Goal: Task Accomplishment & Management: Use online tool/utility

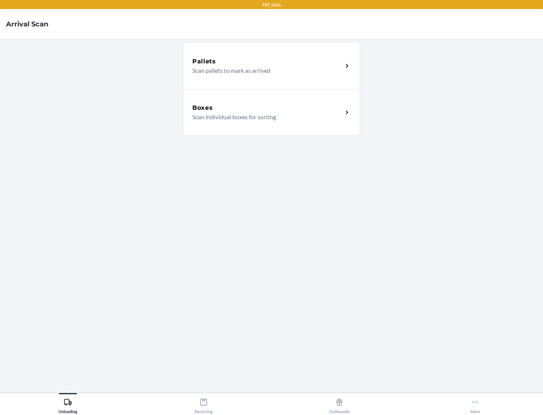
click at [268, 108] on div "Boxes" at bounding box center [267, 107] width 151 height 9
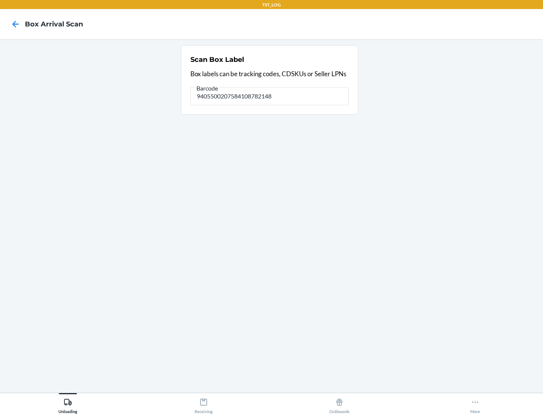
type input "9405500207584108782148"
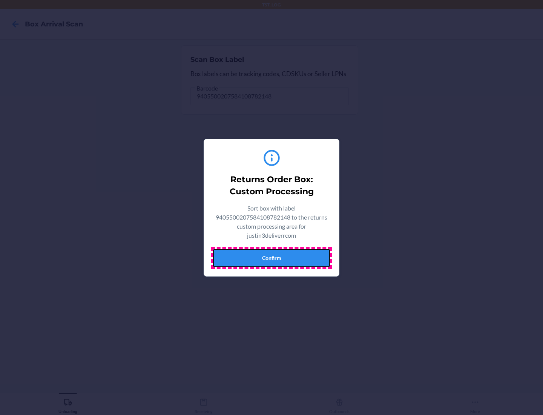
click at [272, 258] on button "Confirm" at bounding box center [271, 258] width 117 height 18
